Goal: Information Seeking & Learning: Find specific fact

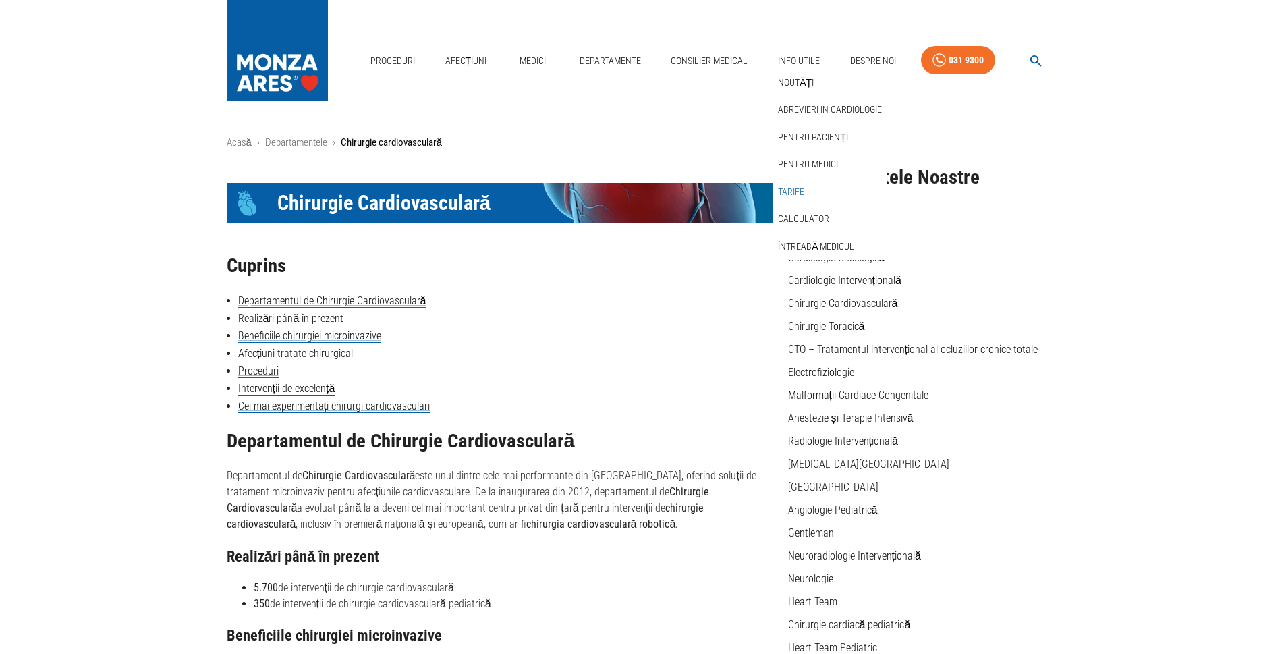
click at [793, 181] on link "Tarife" at bounding box center [791, 192] width 32 height 22
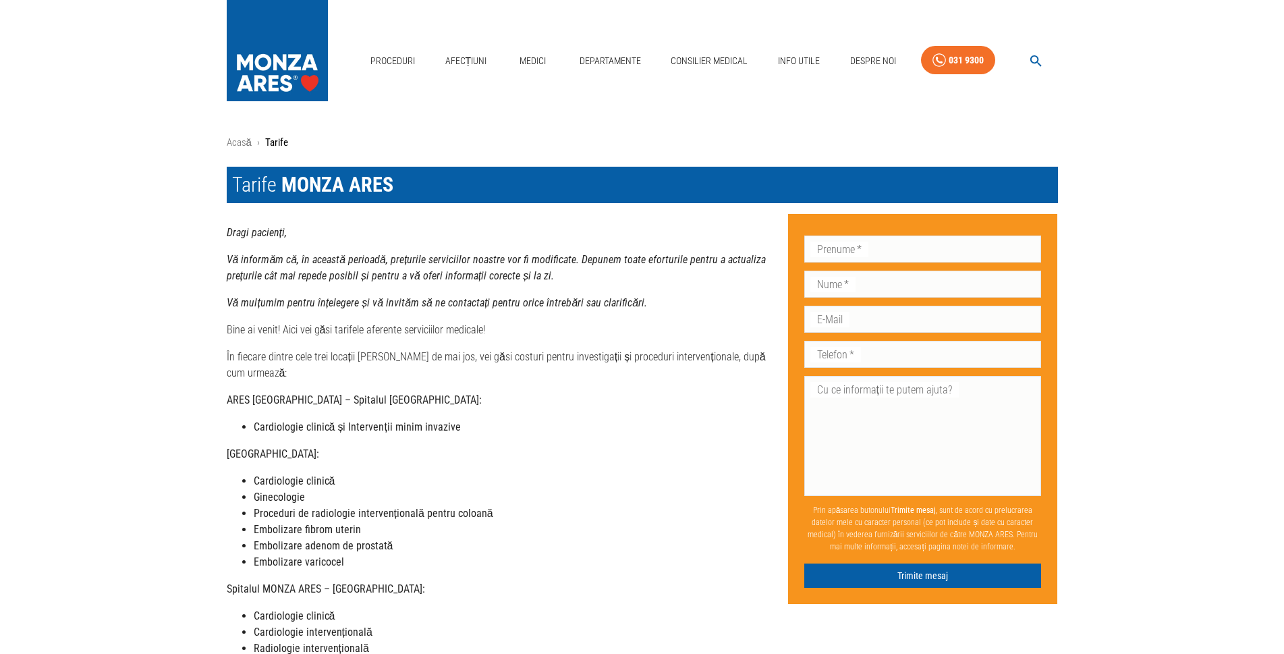
drag, startPoint x: 268, startPoint y: 399, endPoint x: 253, endPoint y: 399, distance: 14.8
click at [253, 399] on strong "ARES [GEOGRAPHIC_DATA] – Spitalul [GEOGRAPHIC_DATA]:" at bounding box center [354, 399] width 255 height 13
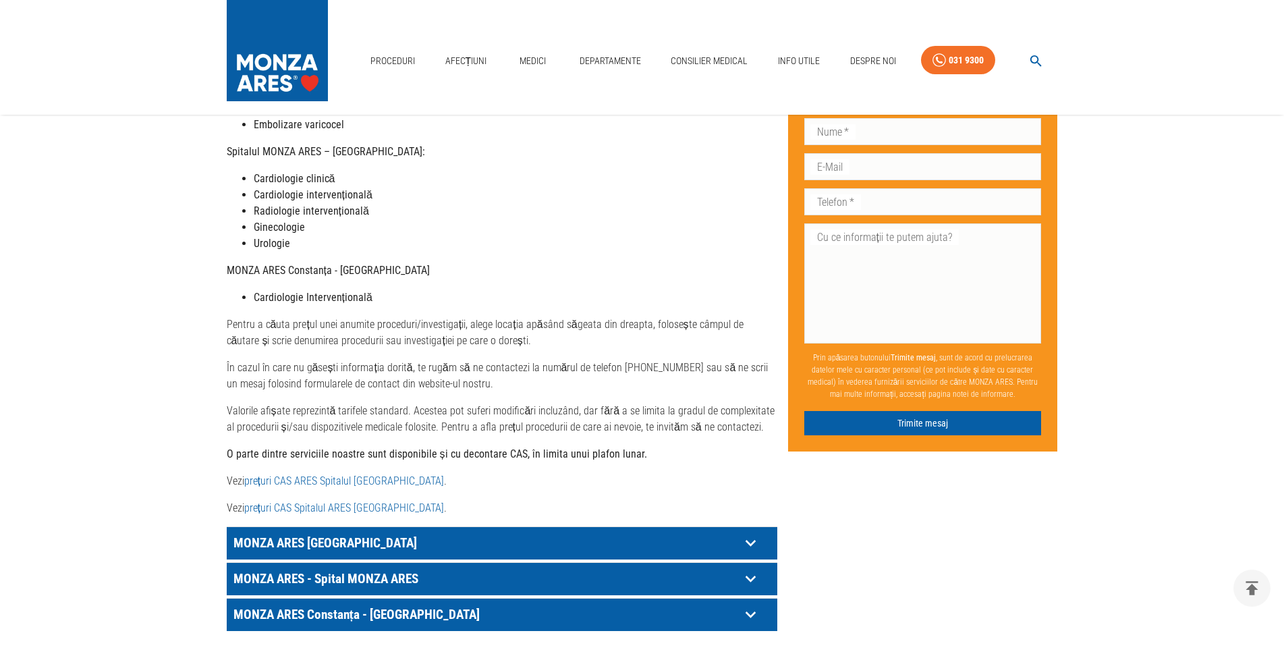
scroll to position [472, 0]
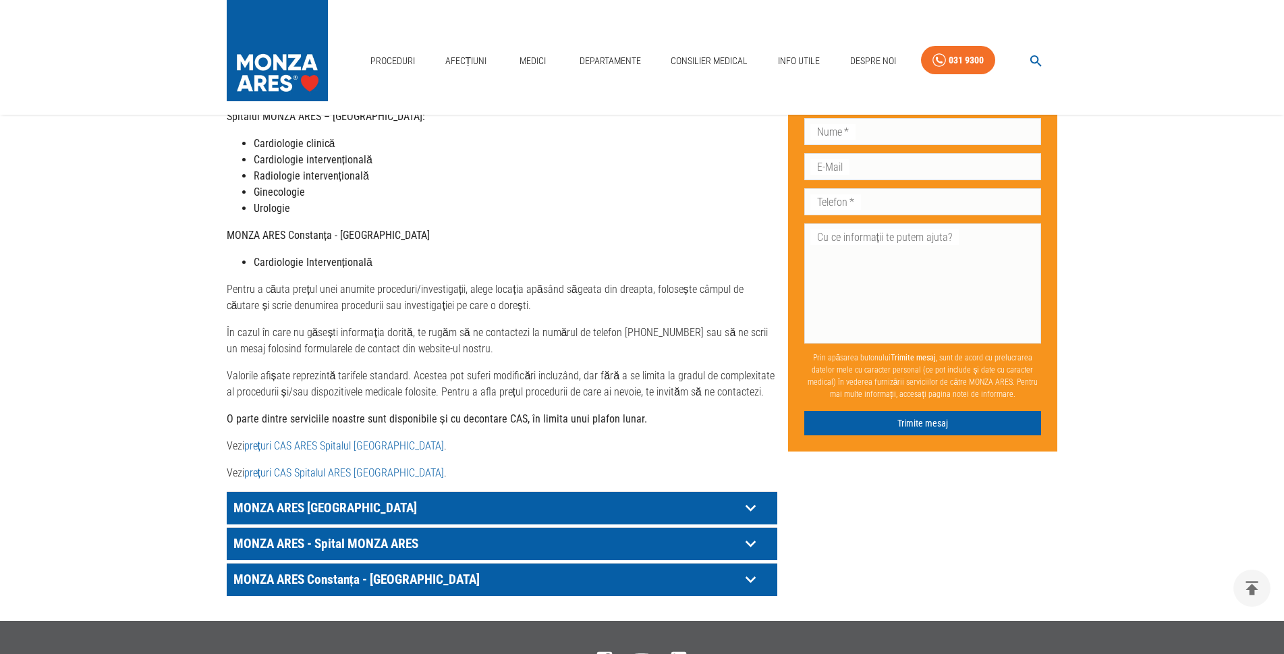
click at [752, 507] on icon at bounding box center [750, 508] width 10 height 7
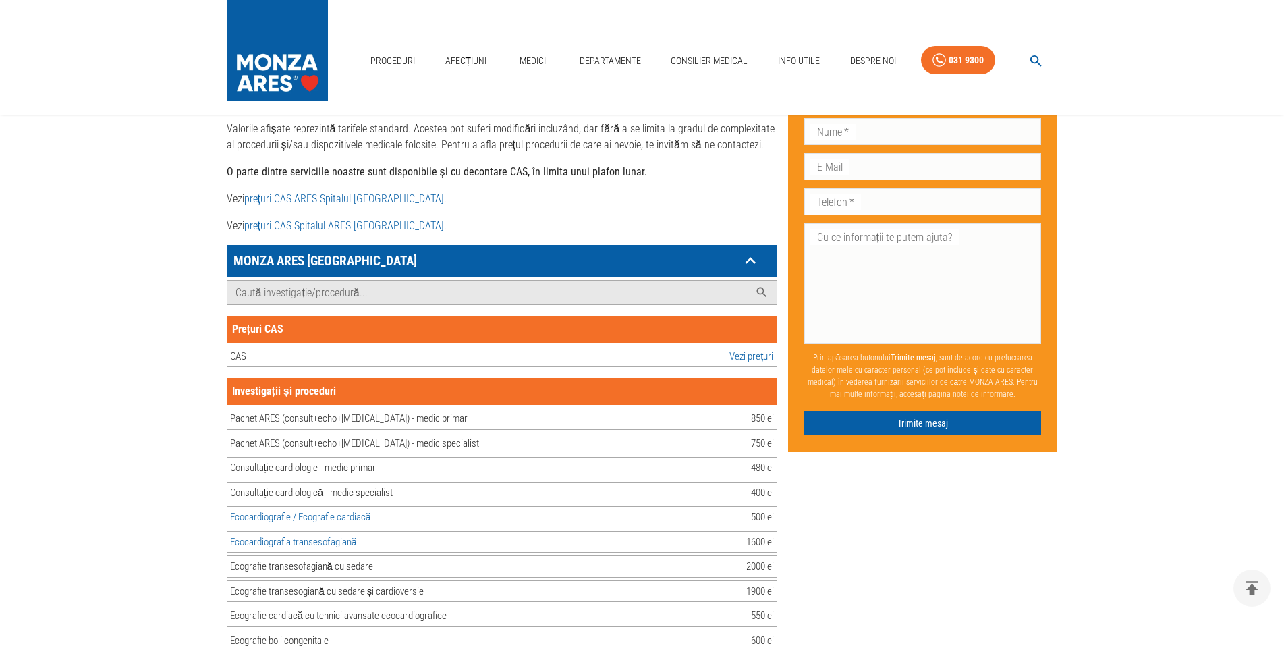
scroll to position [675, 0]
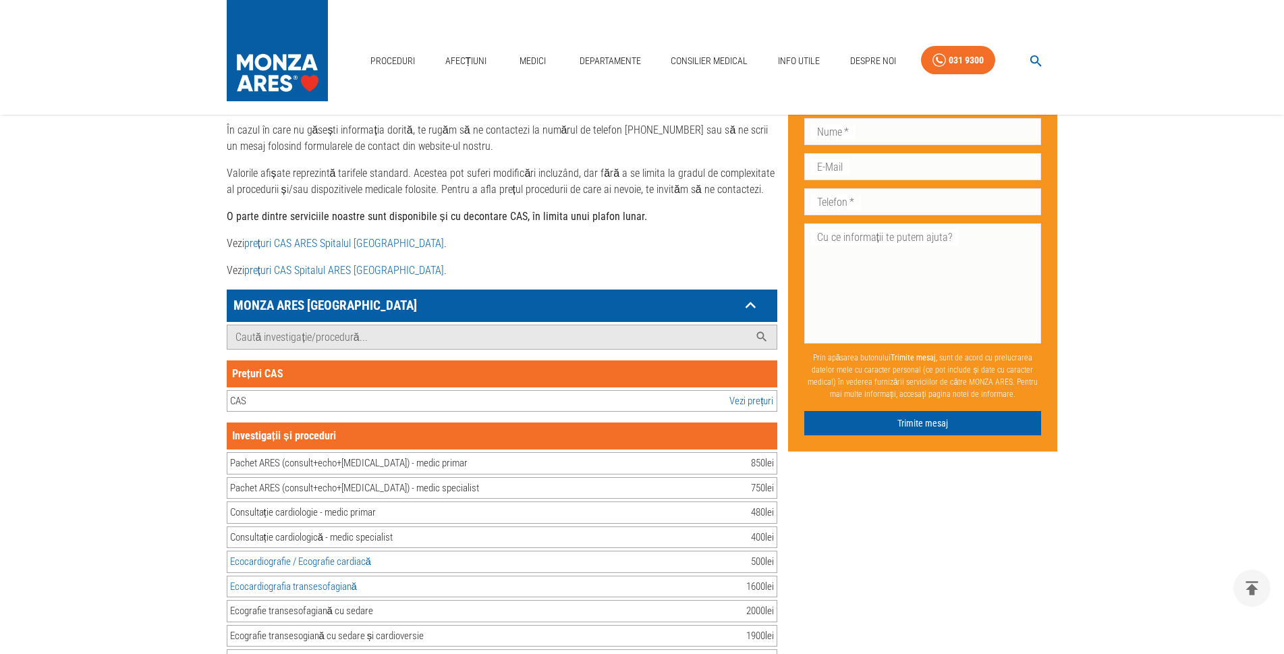
drag, startPoint x: 241, startPoint y: 300, endPoint x: 459, endPoint y: 493, distance: 292.0
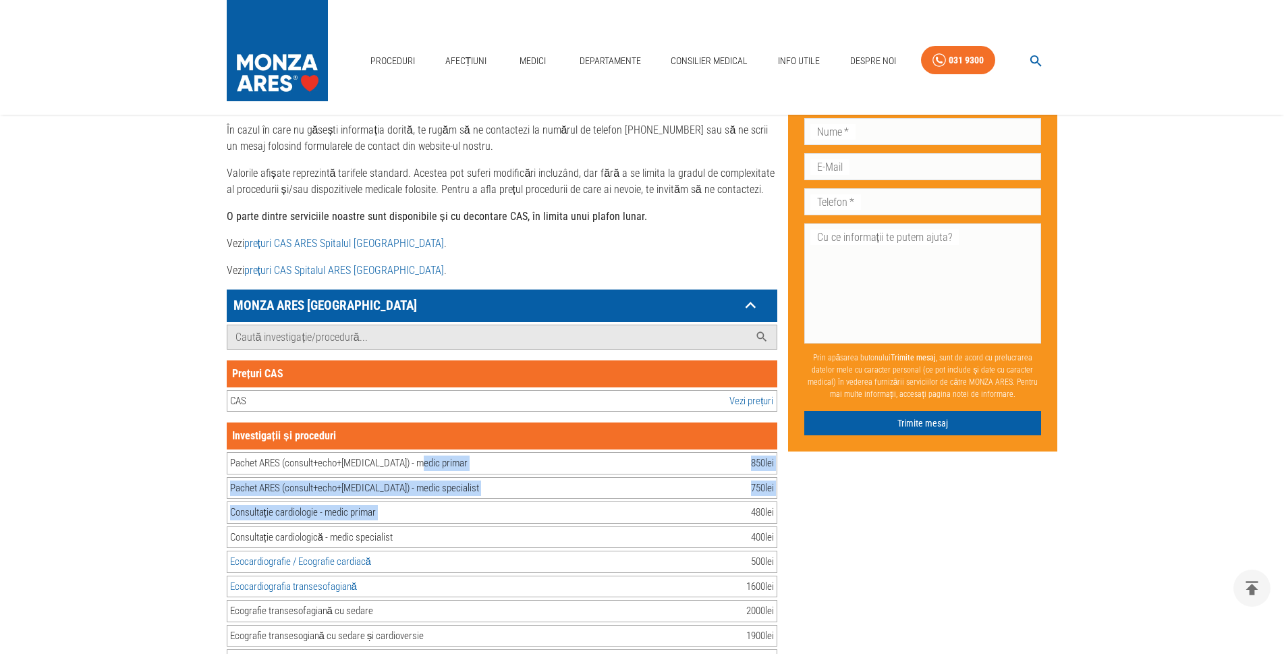
drag, startPoint x: 443, startPoint y: 465, endPoint x: 565, endPoint y: 511, distance: 130.4
click at [566, 510] on div "Consultație cardiologie - medic primar 480 lei" at bounding box center [502, 512] width 550 height 22
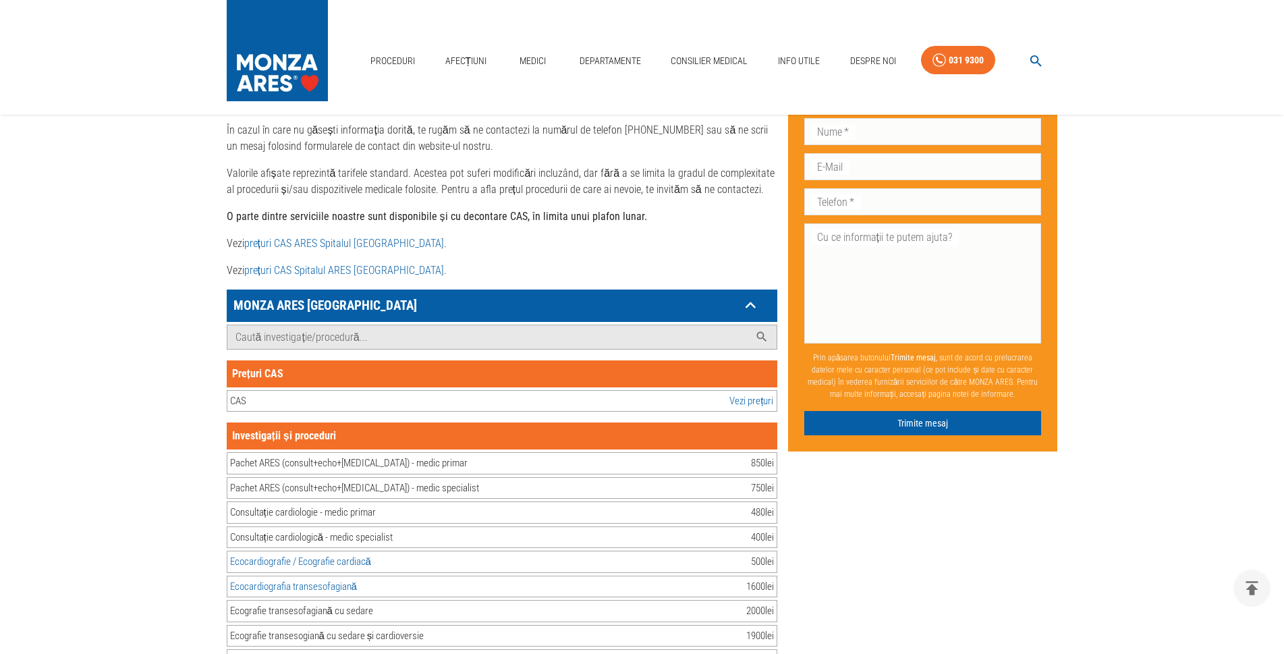
drag, startPoint x: 300, startPoint y: 303, endPoint x: 329, endPoint y: 305, distance: 29.1
click at [329, 305] on p "MONZA ARES [GEOGRAPHIC_DATA]" at bounding box center [485, 305] width 510 height 21
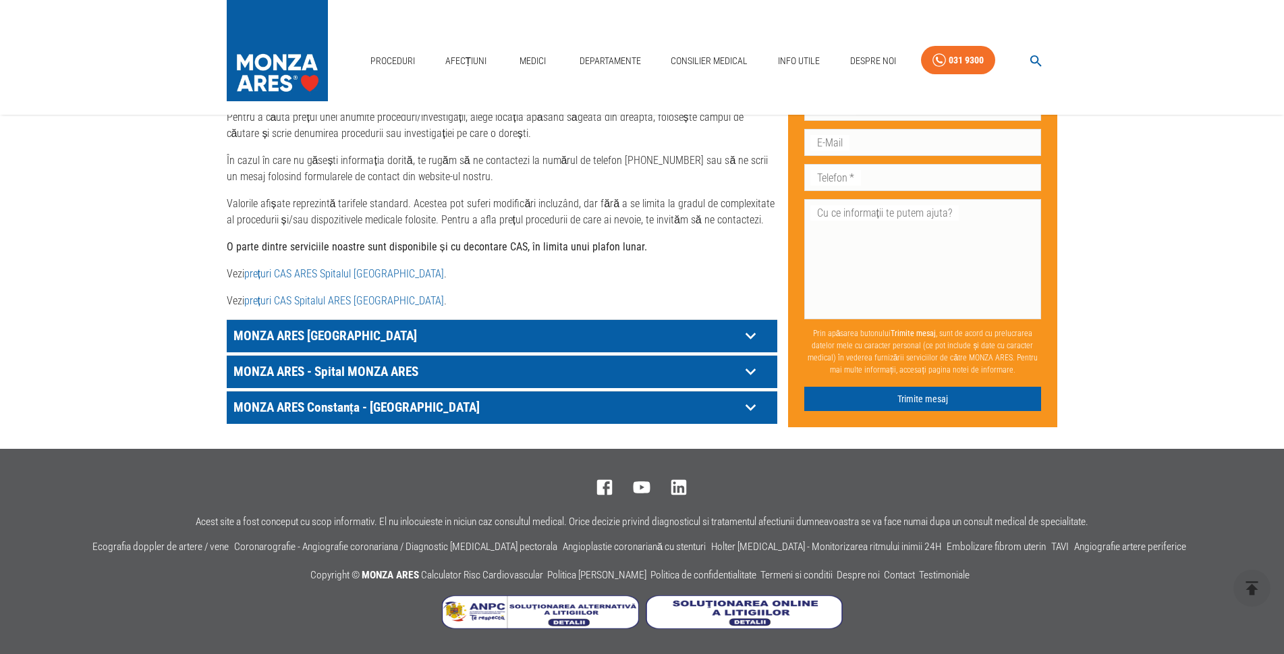
drag, startPoint x: 264, startPoint y: 335, endPoint x: 335, endPoint y: 339, distance: 70.2
click at [335, 355] on input "Caută investigație/procedură..." at bounding box center [488, 367] width 522 height 24
click at [749, 333] on icon at bounding box center [750, 335] width 21 height 21
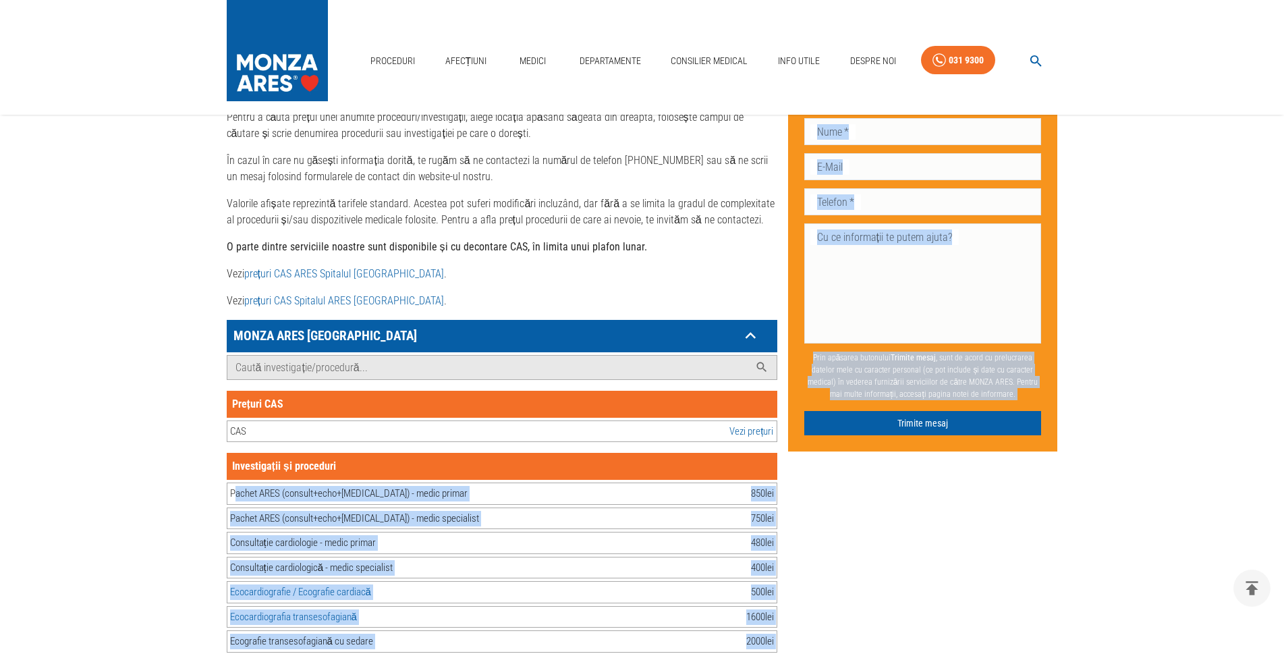
drag, startPoint x: 236, startPoint y: 494, endPoint x: 789, endPoint y: 494, distance: 553.1
click at [478, 516] on div "Pachet ARES (consult+echo+[MEDICAL_DATA]) - medic specialist 750 lei" at bounding box center [502, 518] width 550 height 22
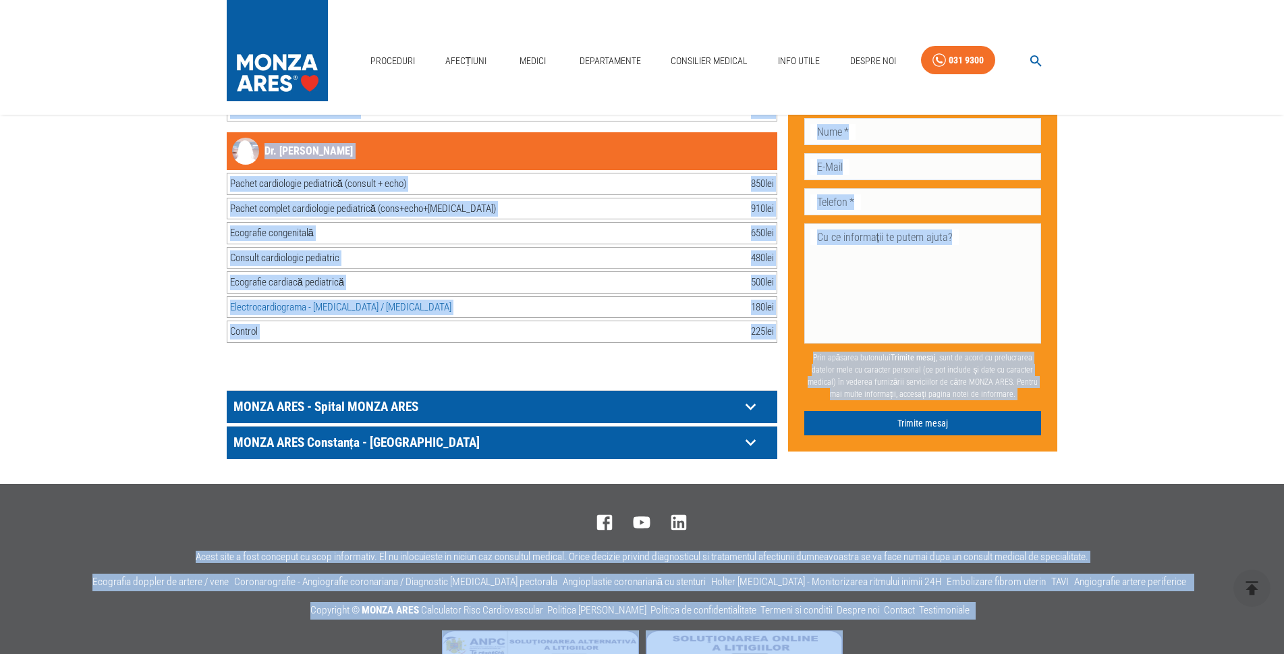
scroll to position [27448, 0]
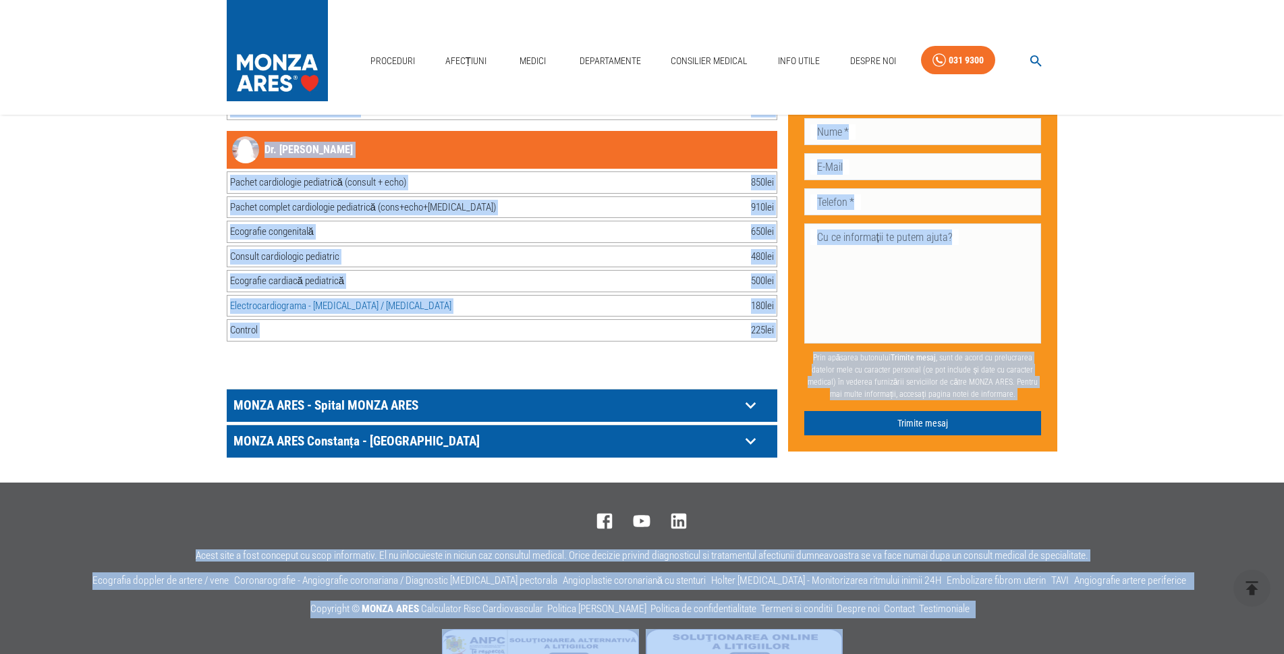
drag, startPoint x: 234, startPoint y: 493, endPoint x: 776, endPoint y: 326, distance: 567.4
copy div "lorem IPSU (dolorsi+amet+con) - adipi elitse 803 doe Tempor INCI (utlabor+etdo+…"
